Goal: Use online tool/utility: Utilize a website feature to perform a specific function

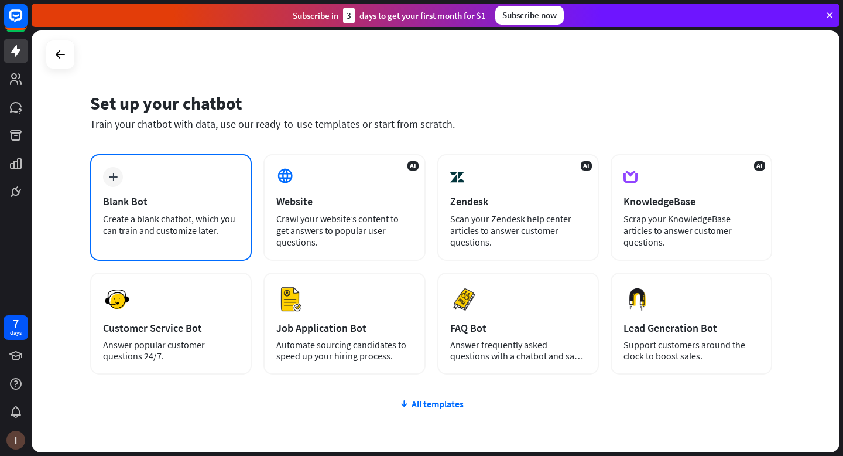
click at [172, 193] on div "plus Blank Bot Create a blank chatbot, which you can train and customize later." at bounding box center [171, 207] width 162 height 107
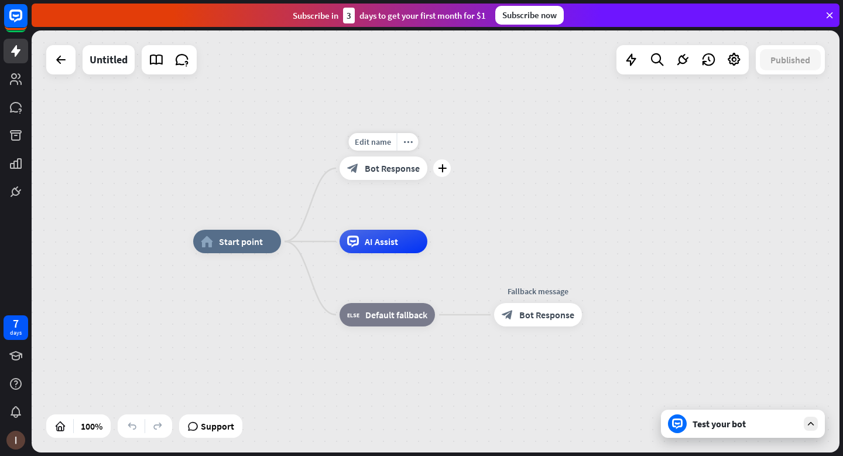
click at [405, 169] on span "Bot Response" at bounding box center [392, 168] width 55 height 12
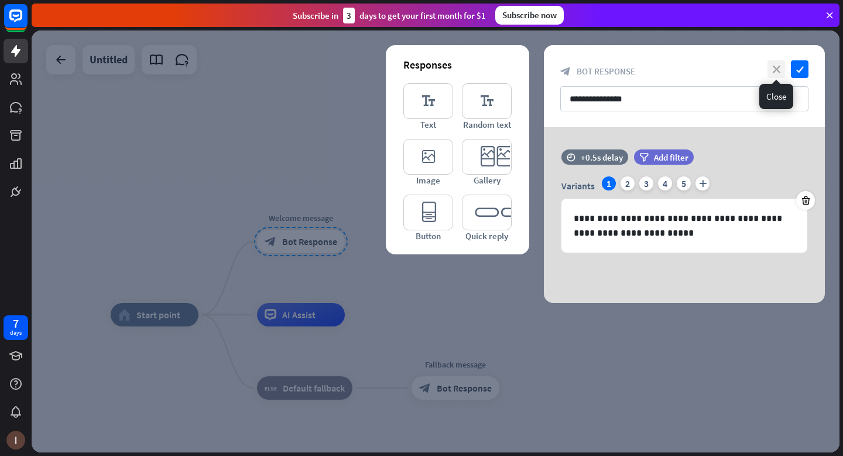
click at [778, 67] on icon "close" at bounding box center [777, 69] width 18 height 18
